Goal: Navigation & Orientation: Find specific page/section

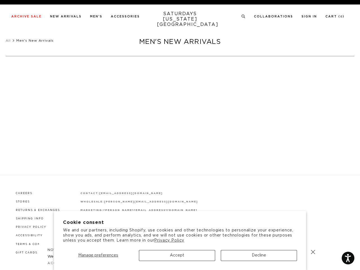
click at [180, 135] on div at bounding box center [180, 140] width 136 height 12
click at [98, 255] on span "Manage preferences" at bounding box center [98, 255] width 40 height 4
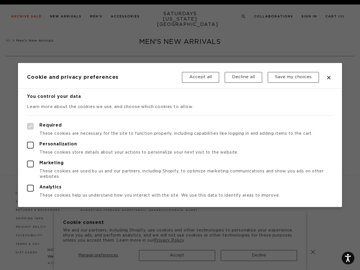
click at [177, 255] on div at bounding box center [180, 135] width 360 height 270
click at [259, 255] on div at bounding box center [180, 135] width 360 height 270
click at [241, 124] on label "Required" at bounding box center [180, 126] width 306 height 7
click at [27, 123] on input "Required" at bounding box center [27, 123] width 0 height 0
checkbox input "true"
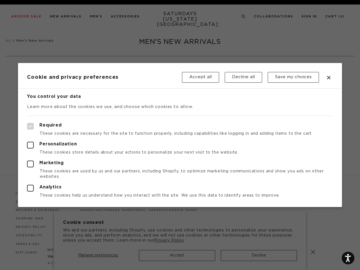
click at [243, 17] on div at bounding box center [180, 135] width 360 height 270
